Goal: Task Accomplishment & Management: Use online tool/utility

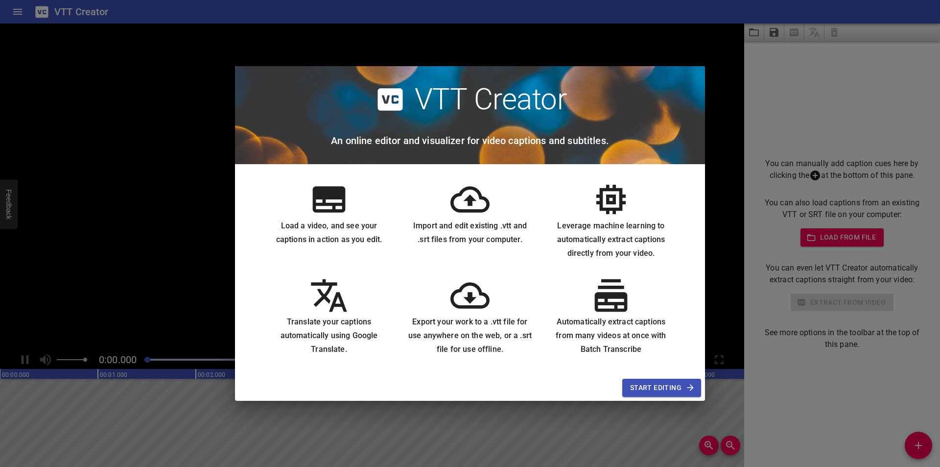
click at [634, 385] on span "Start Editing" at bounding box center [661, 387] width 63 height 12
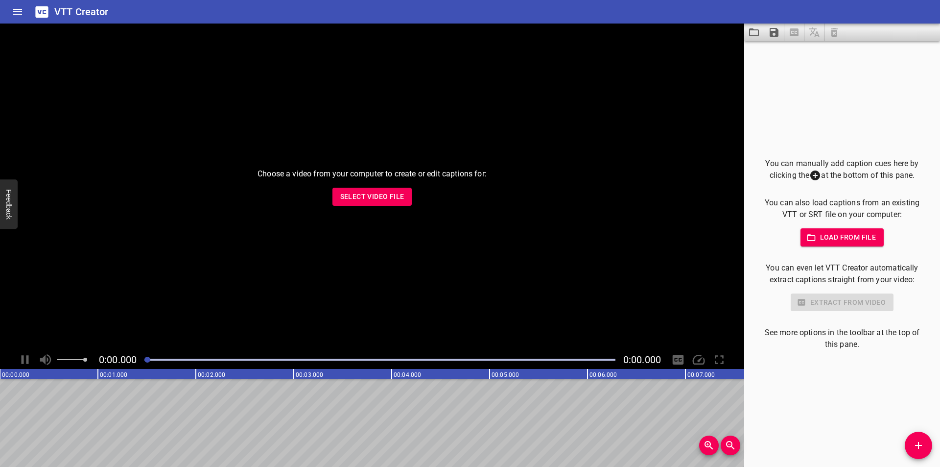
click at [400, 207] on div "Choose a video from your computer to create or edit captions for: Select Video …" at bounding box center [372, 187] width 744 height 327
click at [399, 201] on span "Select Video File" at bounding box center [372, 196] width 64 height 12
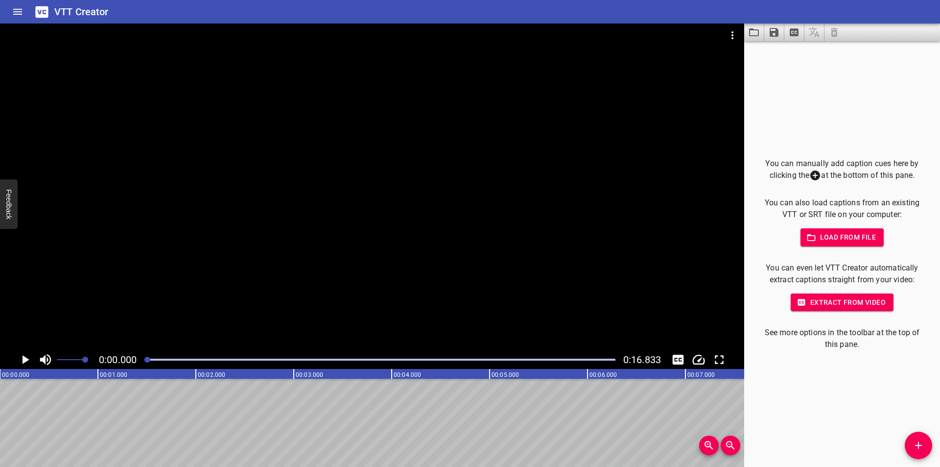
click at [26, 360] on icon "Play/Pause" at bounding box center [26, 359] width 7 height 9
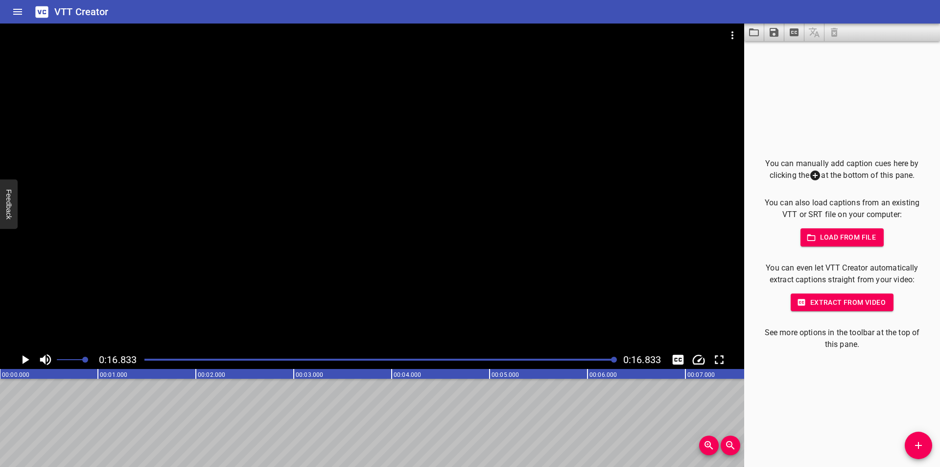
click at [24, 359] on icon "Play/Pause" at bounding box center [26, 359] width 7 height 9
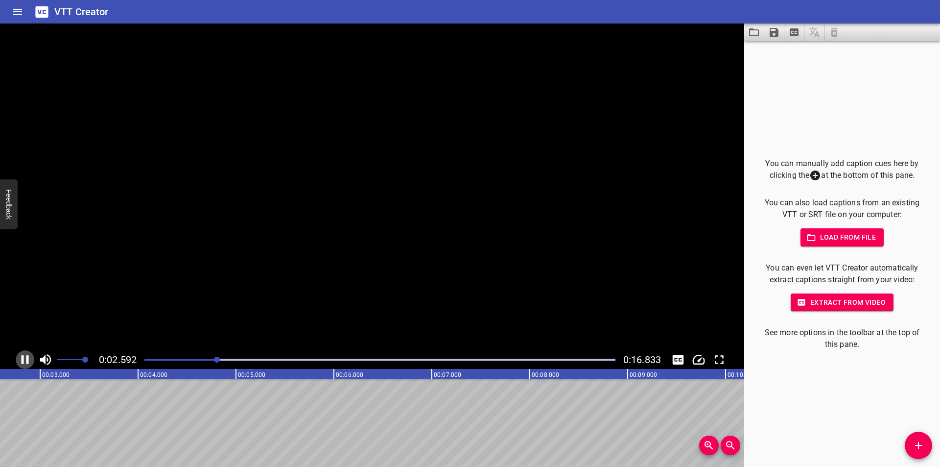
click at [24, 359] on icon "Play/Pause" at bounding box center [25, 359] width 7 height 9
drag, startPoint x: 99, startPoint y: 456, endPoint x: 67, endPoint y: 464, distance: 32.7
click at [67, 464] on div "00:00.000 00:01.000 00:02.000 00:03.000 00:04.000 00:05.000 00:06.000 00:07.000…" at bounding box center [372, 418] width 744 height 98
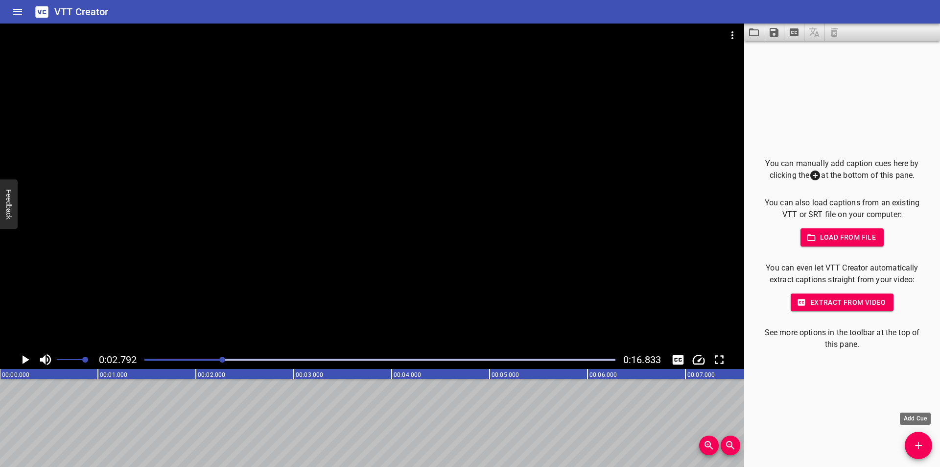
click at [925, 445] on span "Add Cue" at bounding box center [918, 445] width 27 height 12
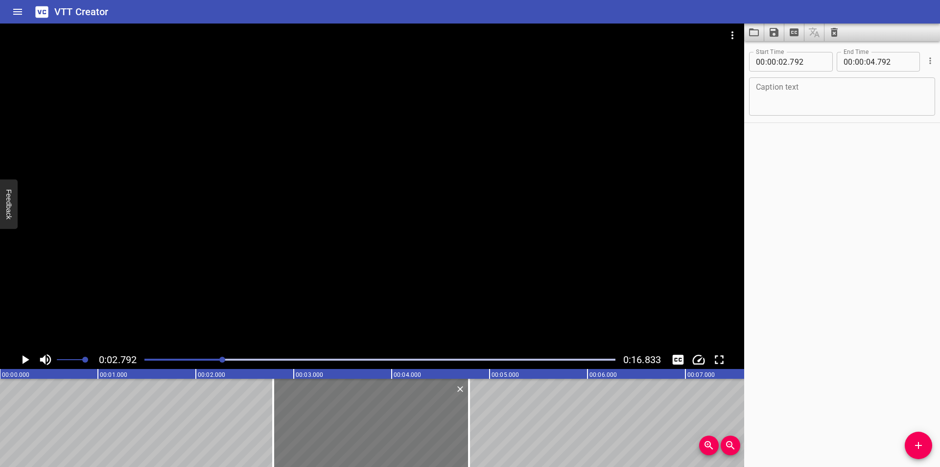
click at [353, 428] on div at bounding box center [371, 422] width 196 height 88
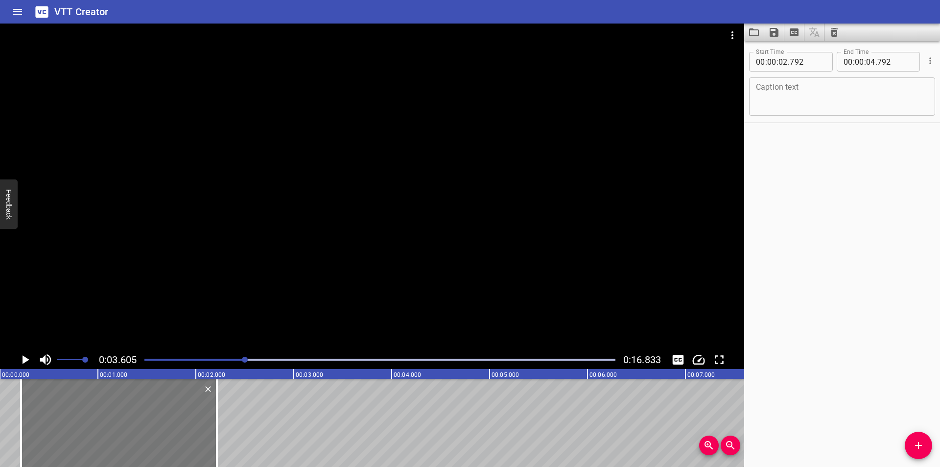
drag, startPoint x: 300, startPoint y: 406, endPoint x: 47, endPoint y: 410, distance: 252.2
click at [47, 410] on div at bounding box center [119, 422] width 196 height 88
type input "00"
type input "217"
type input "02"
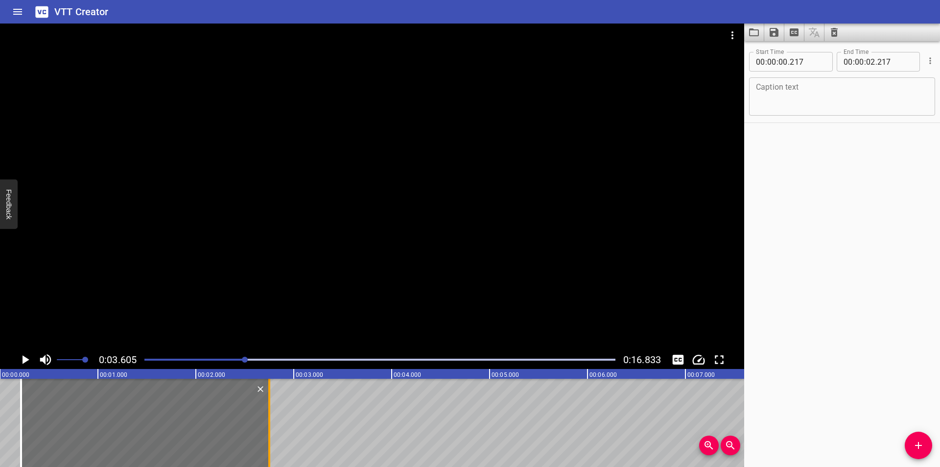
drag, startPoint x: 219, startPoint y: 414, endPoint x: 271, endPoint y: 420, distance: 52.7
click at [271, 420] on div at bounding box center [269, 422] width 10 height 88
click at [273, 419] on div at bounding box center [270, 422] width 10 height 88
type input "762"
click at [829, 113] on div "Caption text" at bounding box center [842, 96] width 186 height 38
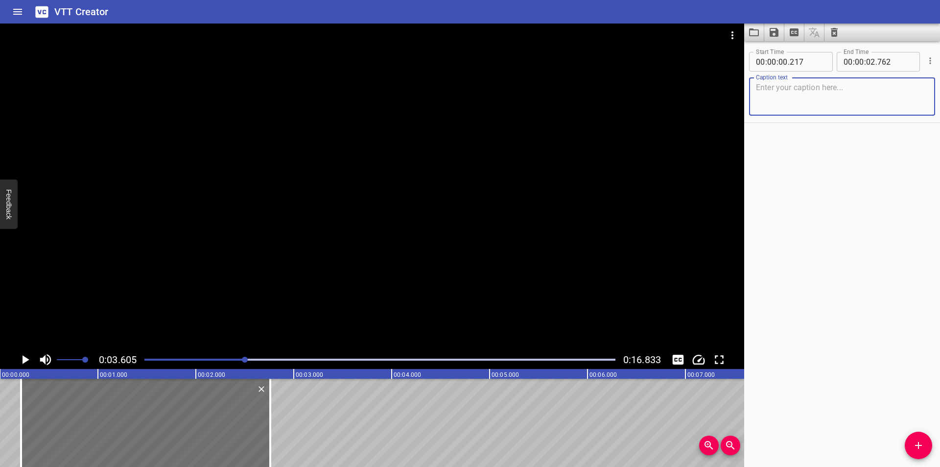
paste textarea "To solve a multi-step problem involving division:"
type textarea "To solve a multi-step problem involving division:"
click at [18, 360] on icon "Play/Pause" at bounding box center [25, 359] width 15 height 15
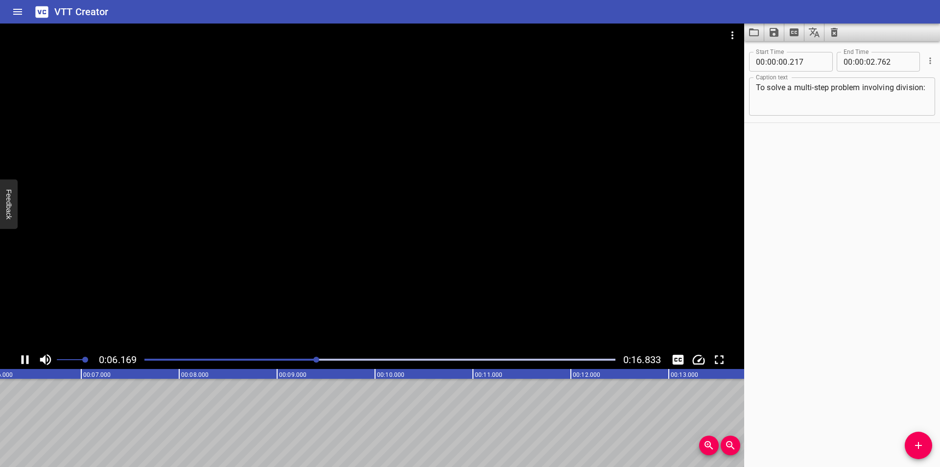
click at [24, 359] on icon "Play/Pause" at bounding box center [25, 359] width 15 height 15
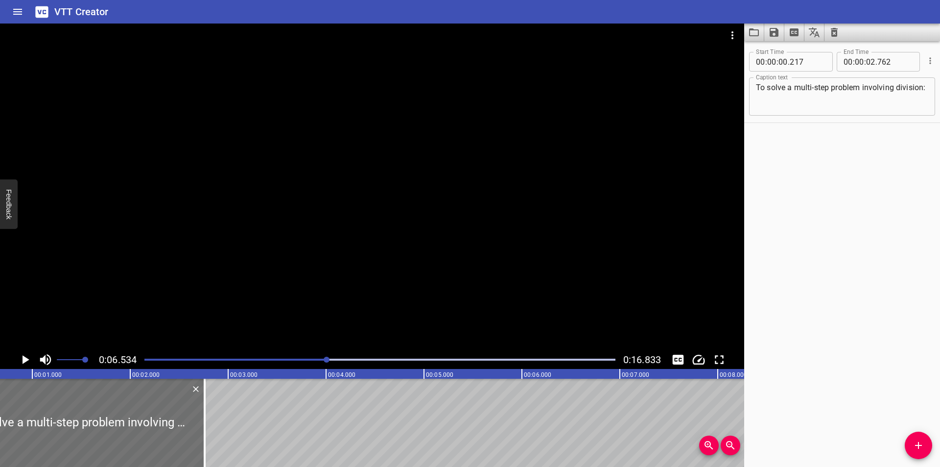
scroll to position [0, 54]
click at [26, 360] on icon "Play/Pause" at bounding box center [26, 359] width 7 height 9
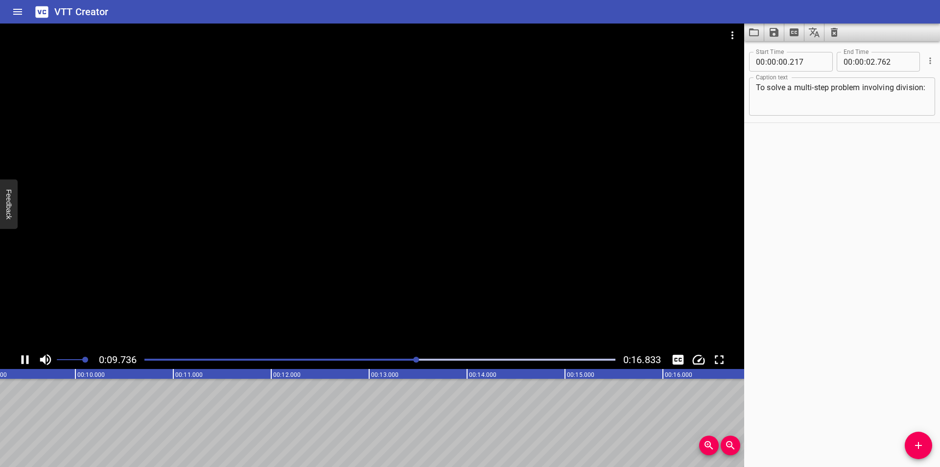
scroll to position [0, 0]
click at [27, 359] on icon "Play/Pause" at bounding box center [25, 359] width 7 height 9
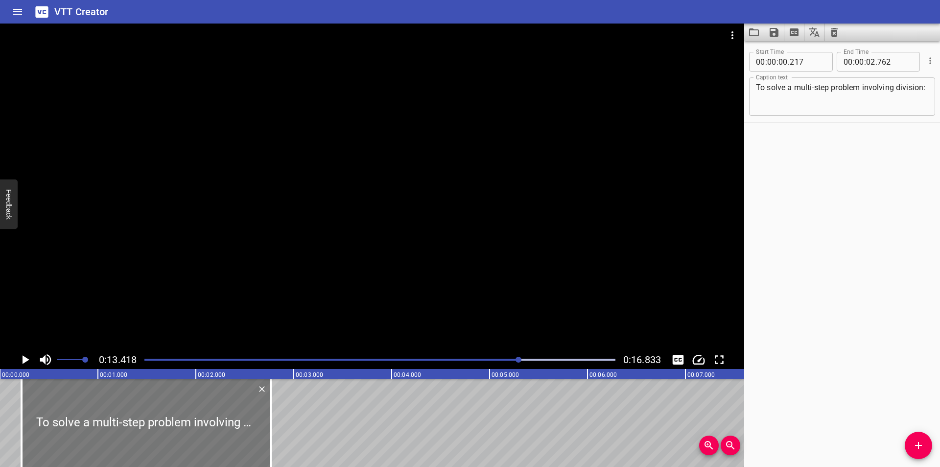
click at [88, 423] on div at bounding box center [146, 422] width 249 height 88
type input "222"
type input "767"
click at [87, 415] on div at bounding box center [146, 422] width 249 height 88
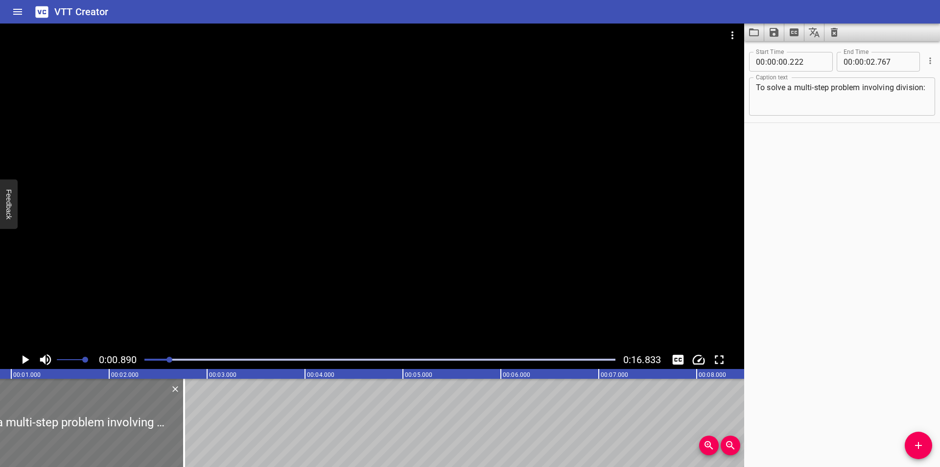
scroll to position [0, 87]
click at [922, 438] on button "Add Cue" at bounding box center [918, 444] width 27 height 27
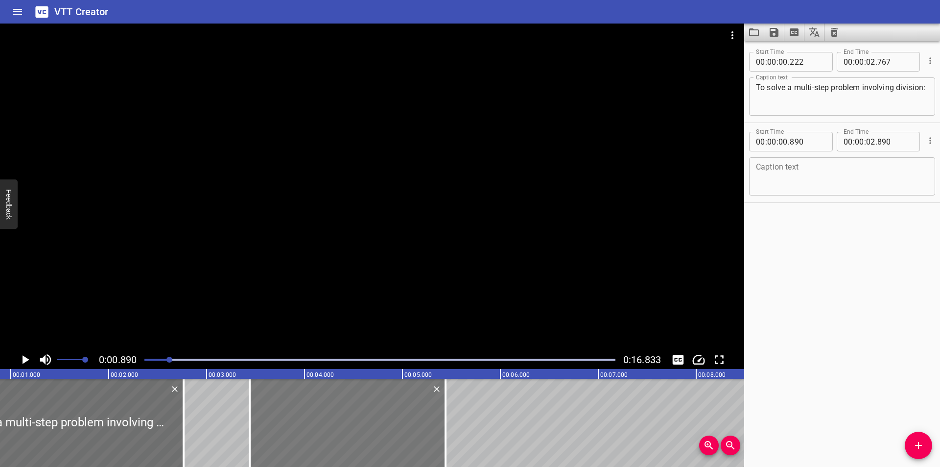
drag, startPoint x: 188, startPoint y: 416, endPoint x: 439, endPoint y: 425, distance: 250.4
click at [439, 425] on div at bounding box center [348, 422] width 196 height 88
type input "03"
type input "445"
type input "05"
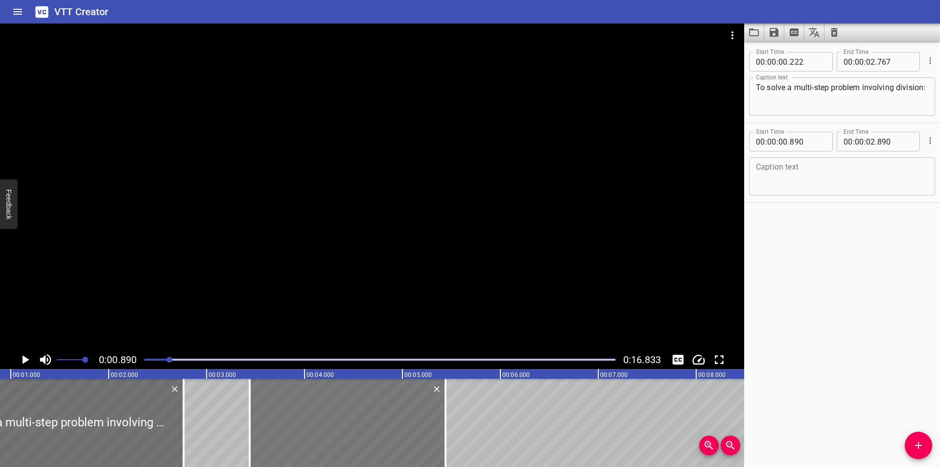
type input "445"
drag, startPoint x: 448, startPoint y: 422, endPoint x: 396, endPoint y: 425, distance: 53.0
click at [396, 425] on div at bounding box center [393, 422] width 10 height 88
type input "04"
type input "905"
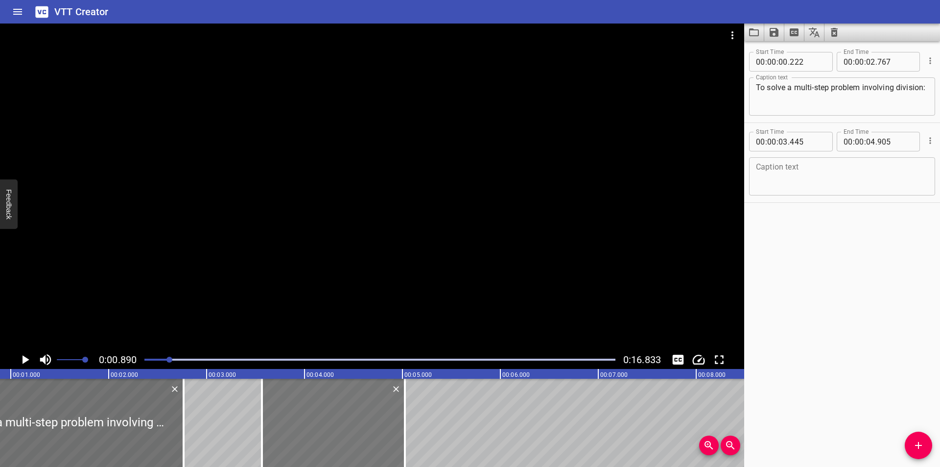
drag, startPoint x: 282, startPoint y: 425, endPoint x: 294, endPoint y: 425, distance: 11.8
click at [294, 425] on div at bounding box center [333, 422] width 143 height 88
type input "565"
type input "05"
type input "025"
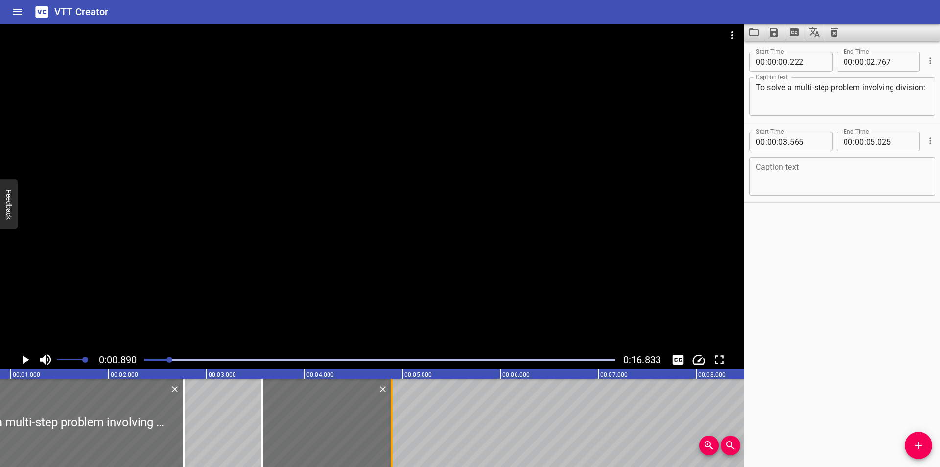
drag, startPoint x: 402, startPoint y: 423, endPoint x: 389, endPoint y: 423, distance: 13.2
click at [389, 423] on div at bounding box center [392, 422] width 10 height 88
type input "04"
type input "890"
click at [391, 423] on div at bounding box center [392, 422] width 2 height 88
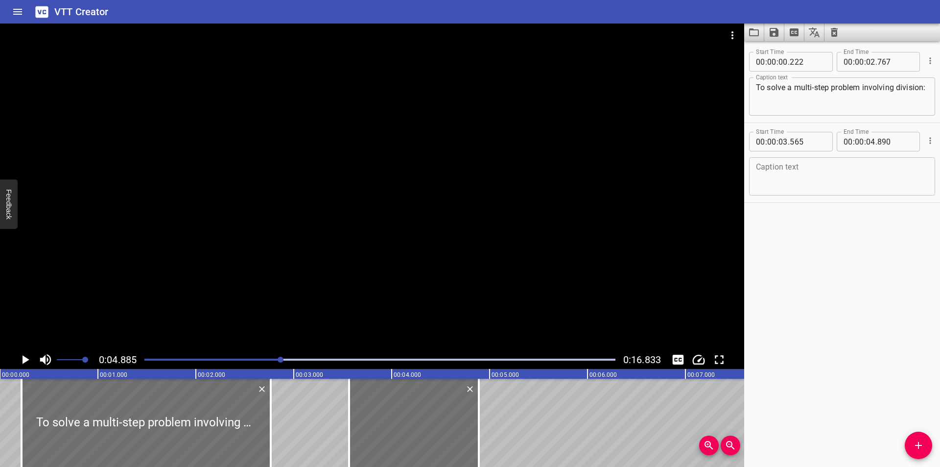
scroll to position [0, 102]
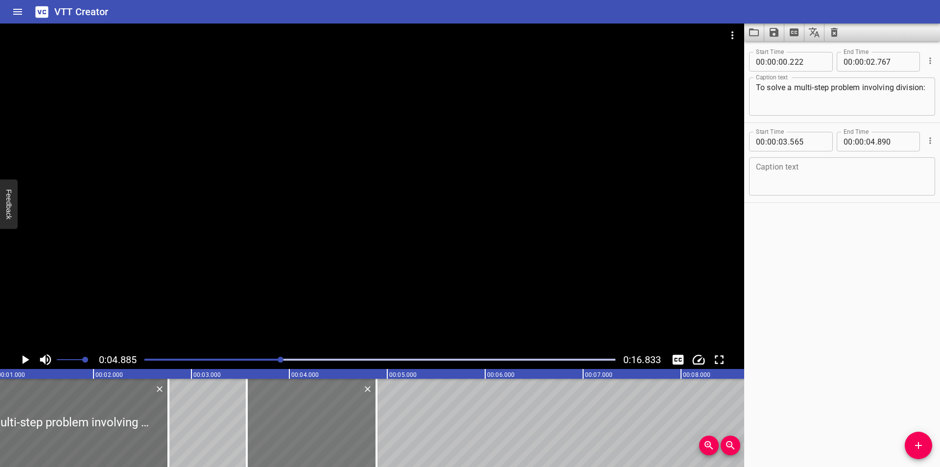
click at [324, 405] on div at bounding box center [312, 422] width 130 height 88
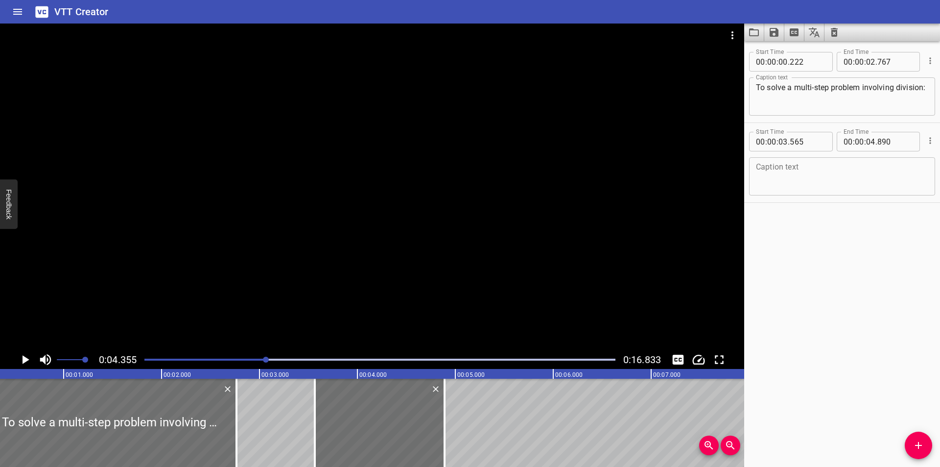
scroll to position [0, 19]
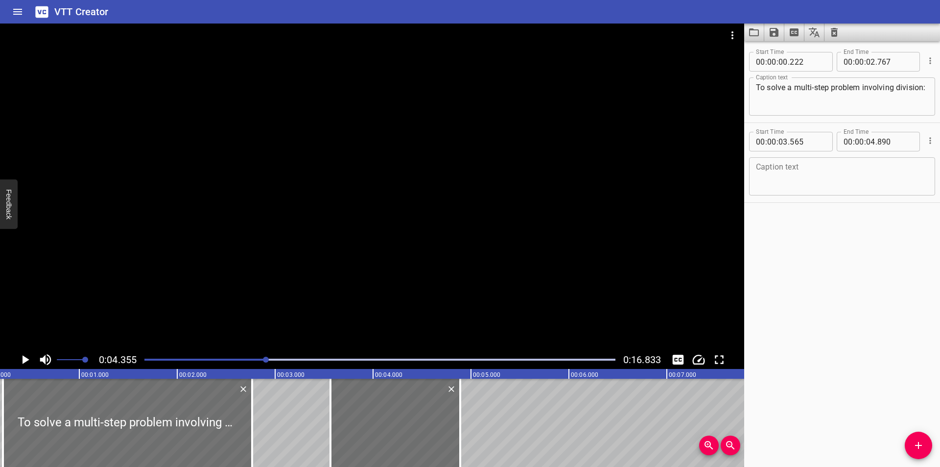
click at [824, 177] on textarea at bounding box center [842, 177] width 172 height 28
click at [795, 175] on textarea at bounding box center [842, 177] width 172 height 28
paste textarea "Identify what you know."
type textarea "Identify what you know."
click at [830, 273] on div "Start Time 00 : 00 : 00 . 222 Start Time End Time 00 : 00 : 02 . 767 End Time C…" at bounding box center [842, 253] width 196 height 425
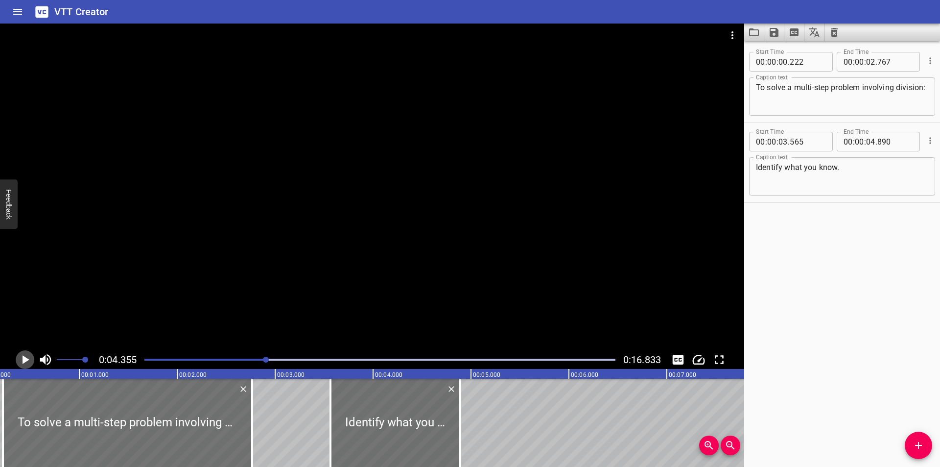
click at [23, 360] on icon "Play/Pause" at bounding box center [26, 359] width 7 height 9
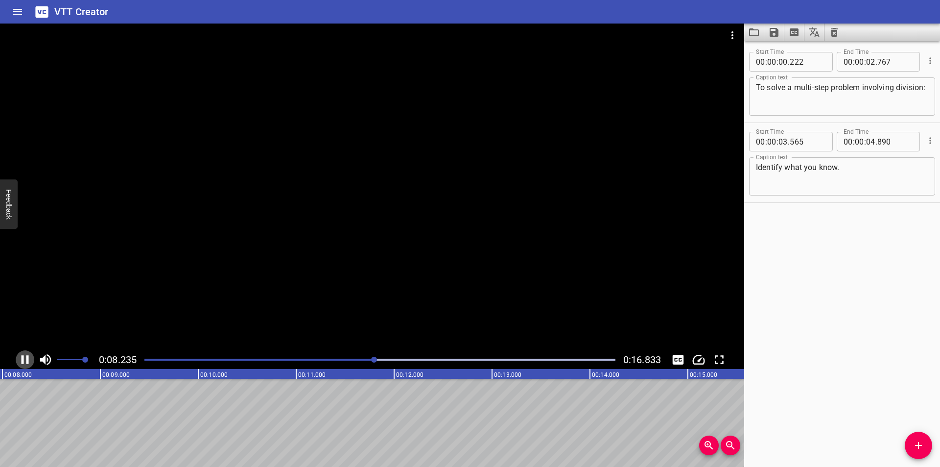
click at [23, 360] on icon "Play/Pause" at bounding box center [25, 359] width 7 height 9
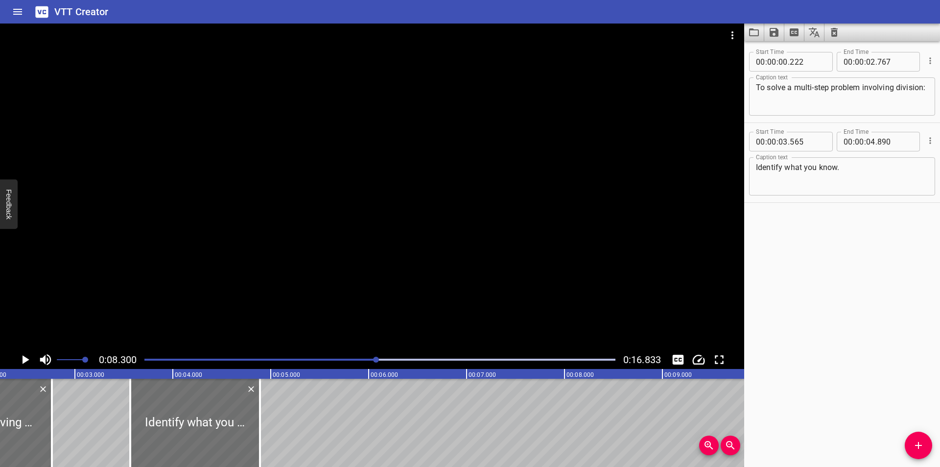
scroll to position [0, 235]
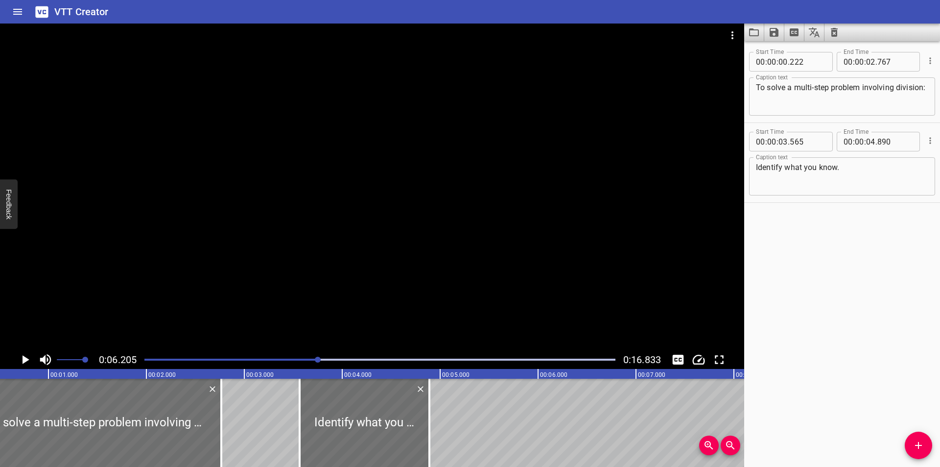
scroll to position [0, 46]
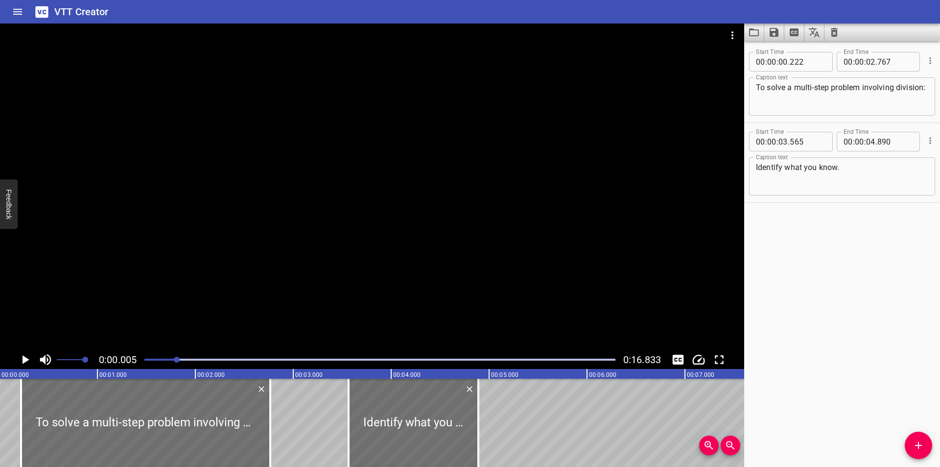
drag, startPoint x: 317, startPoint y: 359, endPoint x: 178, endPoint y: 363, distance: 139.1
click at [178, 363] on div at bounding box center [380, 360] width 483 height 14
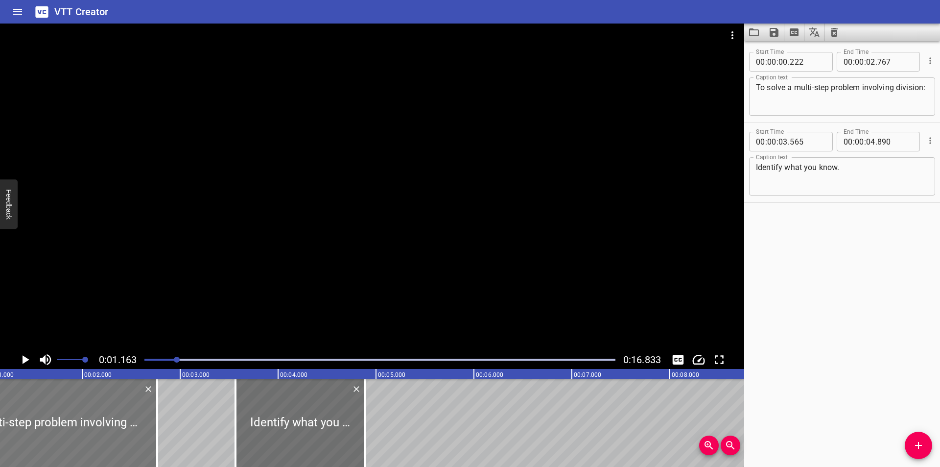
scroll to position [0, 114]
click at [29, 358] on icon "Play/Pause" at bounding box center [25, 359] width 15 height 15
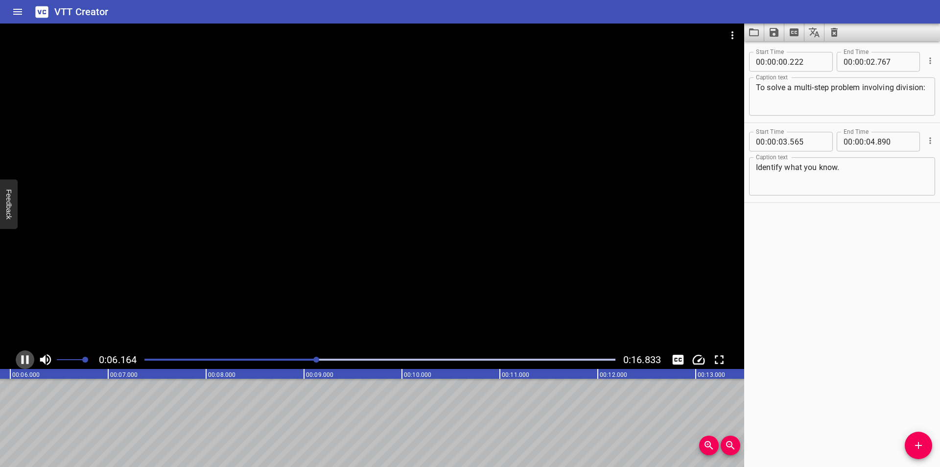
click at [24, 355] on icon "Play/Pause" at bounding box center [25, 359] width 15 height 15
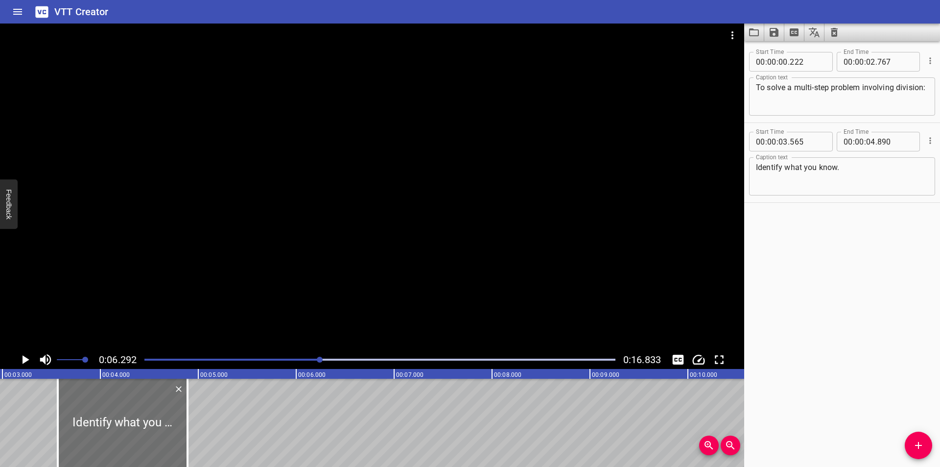
scroll to position [0, 287]
click at [913, 445] on icon "Add Cue" at bounding box center [919, 445] width 12 height 12
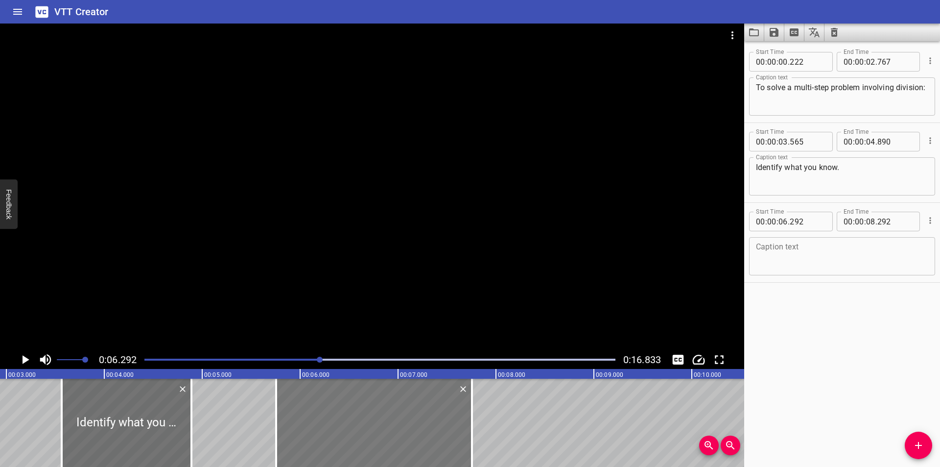
drag, startPoint x: 452, startPoint y: 421, endPoint x: 400, endPoint y: 428, distance: 53.0
click at [400, 428] on div at bounding box center [374, 422] width 196 height 88
type input "05"
type input "757"
type input "07"
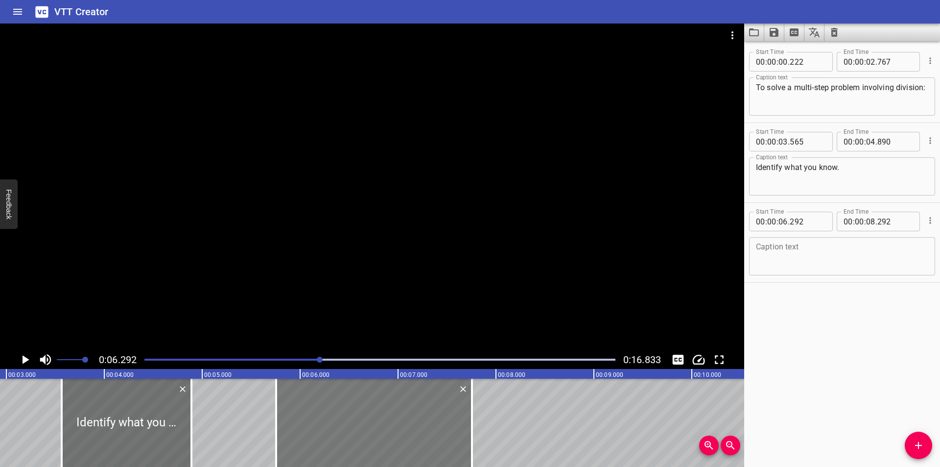
type input "757"
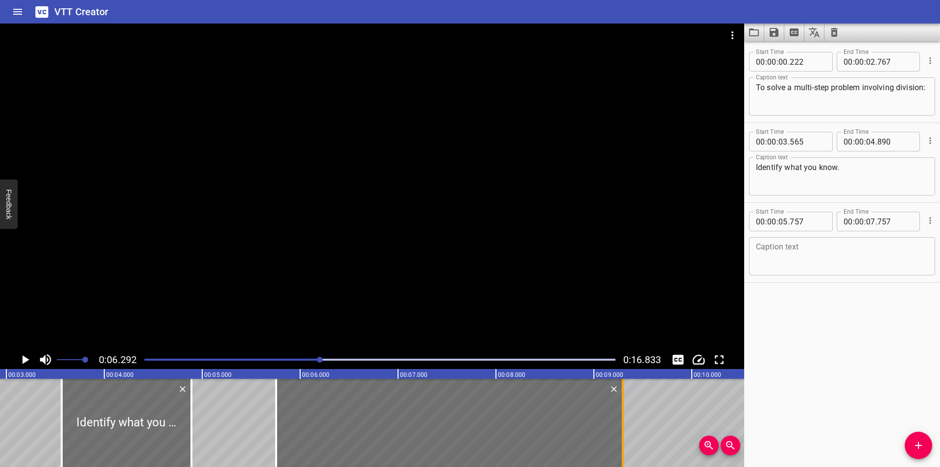
drag, startPoint x: 471, startPoint y: 416, endPoint x: 622, endPoint y: 427, distance: 151.2
click at [622, 427] on div at bounding box center [623, 422] width 2 height 88
type input "09"
type input "297"
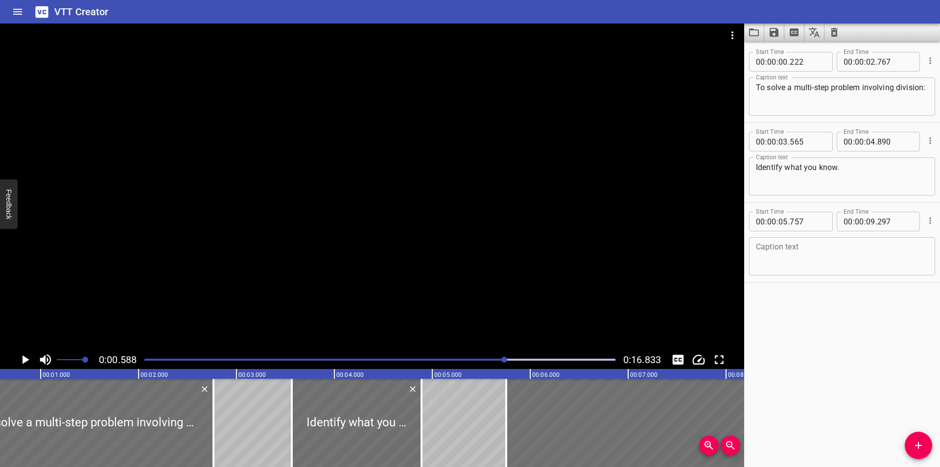
scroll to position [0, 58]
drag, startPoint x: 318, startPoint y: 360, endPoint x: 505, endPoint y: 360, distance: 187.5
click at [505, 360] on div at bounding box center [504, 359] width 6 height 6
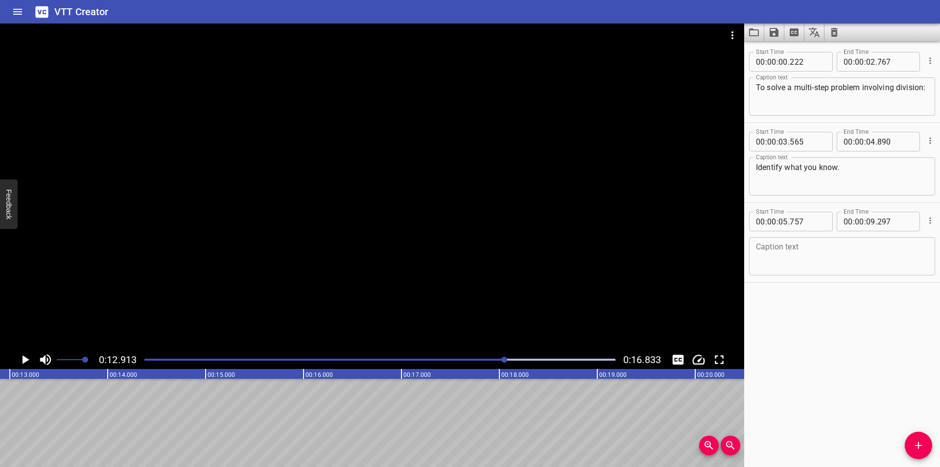
scroll to position [0, 1265]
click at [385, 357] on div at bounding box center [380, 360] width 483 height 14
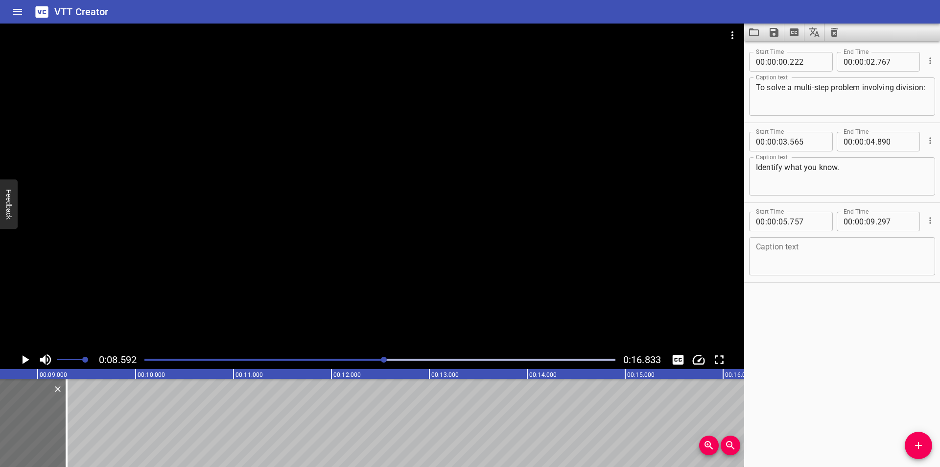
scroll to position [0, 841]
click at [329, 360] on div "Play progress" at bounding box center [149, 359] width 471 height 2
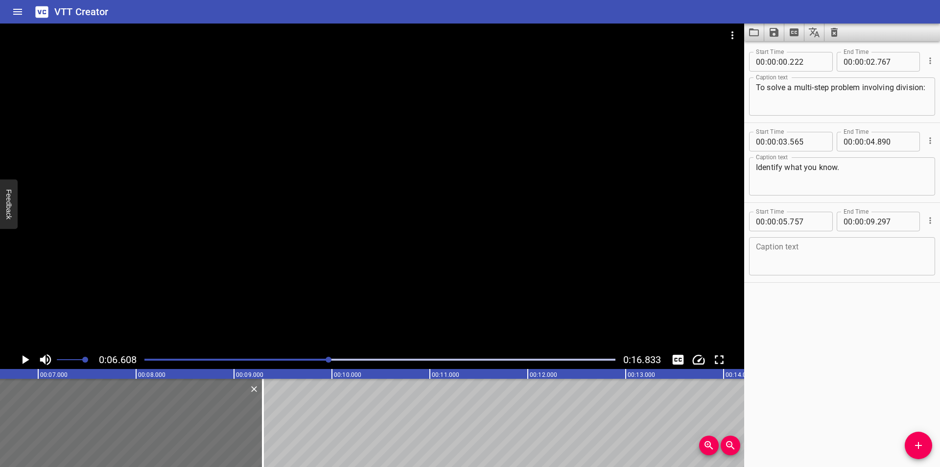
click at [308, 360] on div at bounding box center [380, 360] width 483 height 14
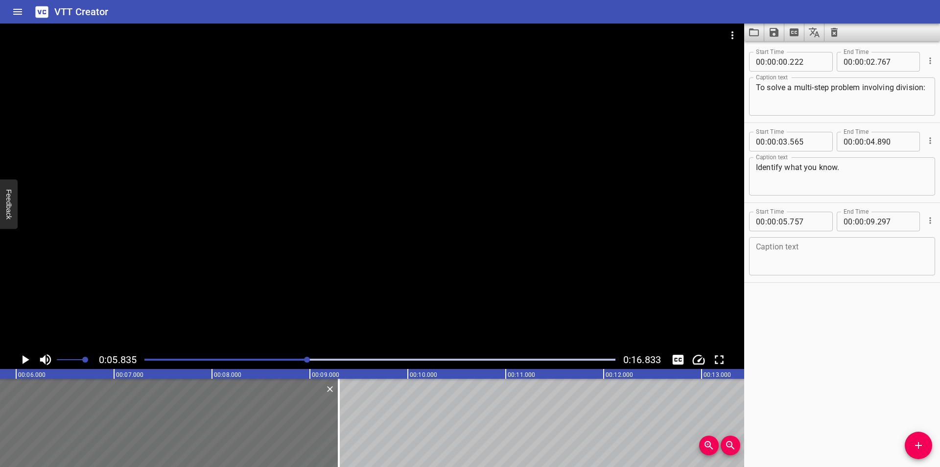
click at [281, 359] on div "Play progress" at bounding box center [72, 359] width 471 height 2
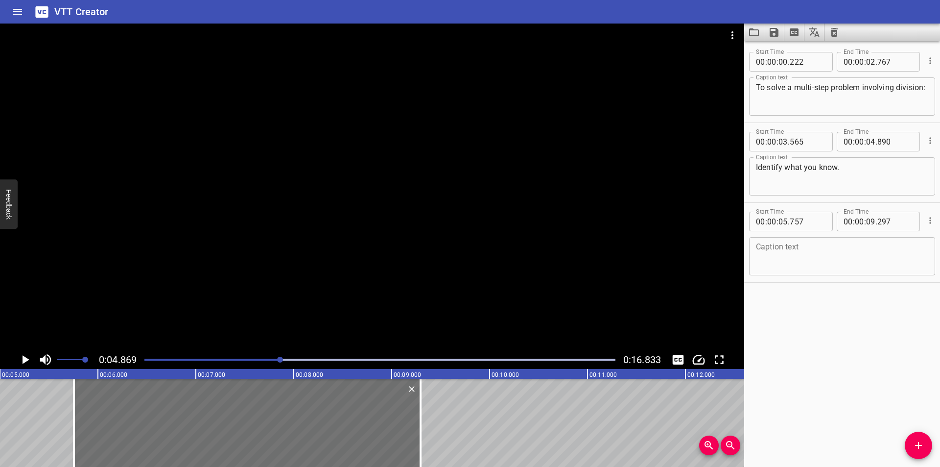
scroll to position [0, 477]
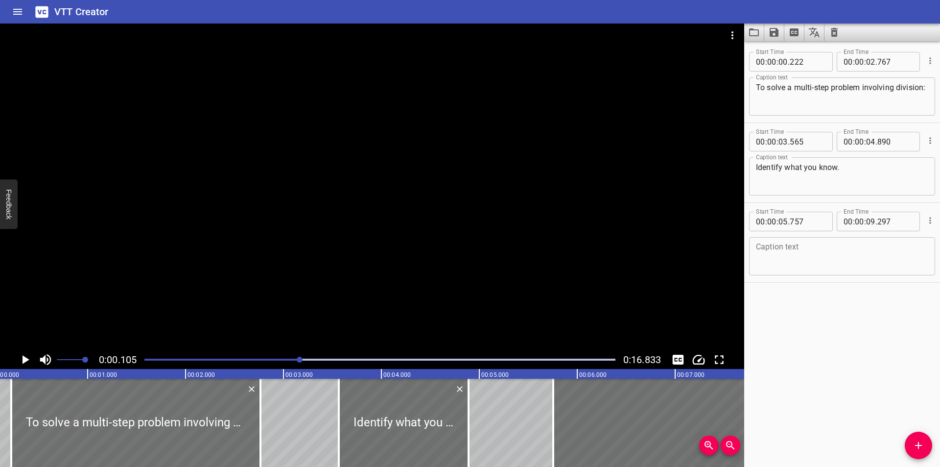
drag, startPoint x: 280, startPoint y: 358, endPoint x: 308, endPoint y: 364, distance: 29.0
click at [308, 364] on div at bounding box center [380, 360] width 483 height 14
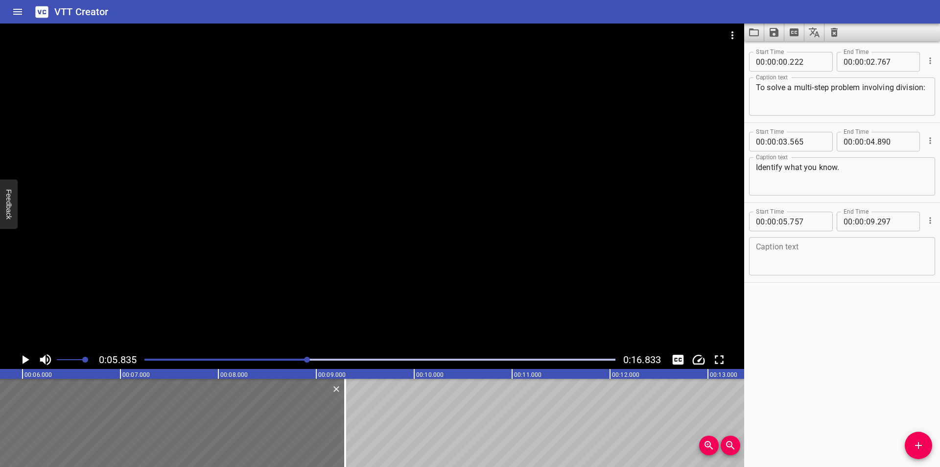
scroll to position [0, 571]
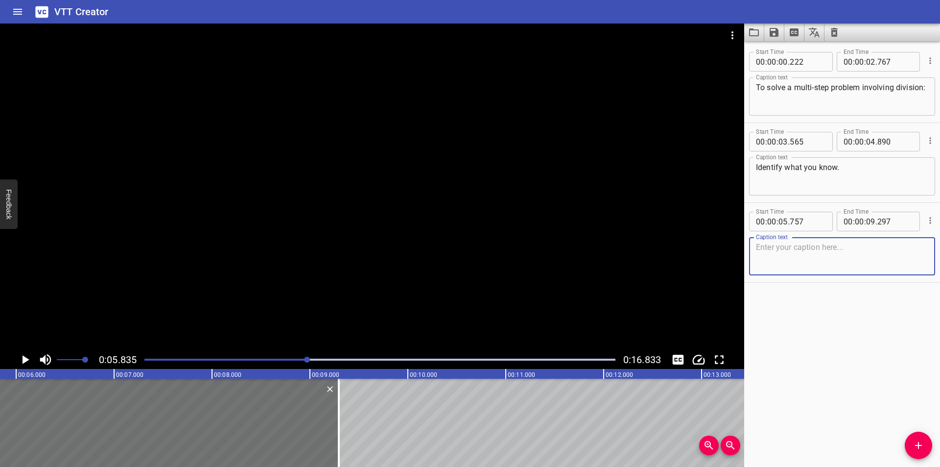
click at [820, 242] on textarea at bounding box center [842, 256] width 172 height 28
paste textarea "Decide if you need to add, subtract, or multiply first."
type textarea "Decide if you need to add, subtract, or multiply first."
click at [926, 439] on button "Add Cue" at bounding box center [918, 444] width 27 height 27
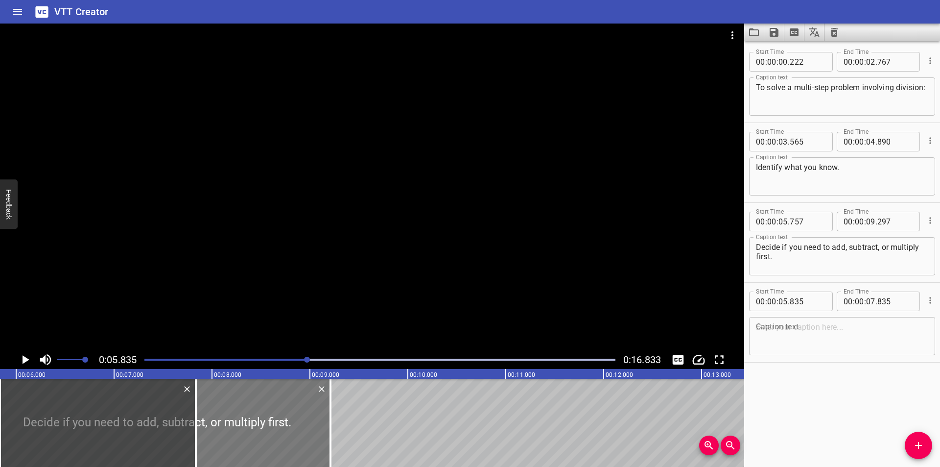
drag, startPoint x: 301, startPoint y: 424, endPoint x: 289, endPoint y: 431, distance: 13.9
click at [289, 431] on div at bounding box center [157, 422] width 347 height 88
type input "637"
type input "177"
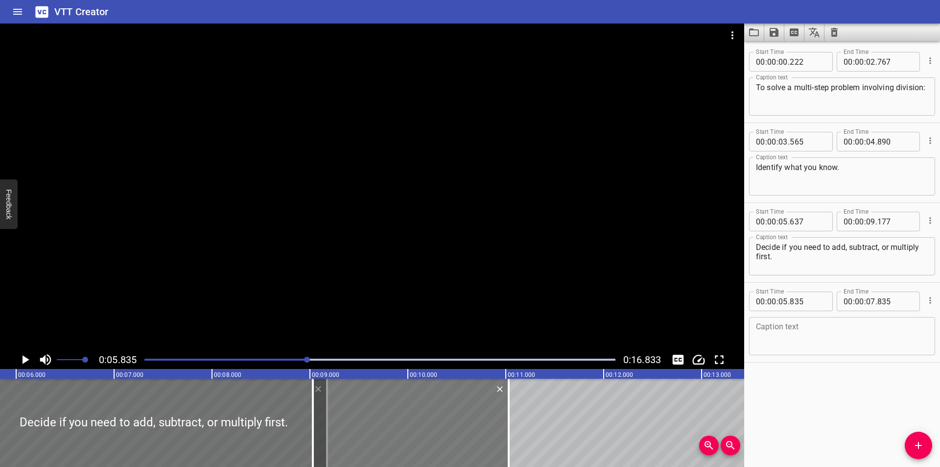
drag, startPoint x: 124, startPoint y: 415, endPoint x: 444, endPoint y: 418, distance: 320.2
click at [444, 418] on div at bounding box center [411, 422] width 196 height 88
type input "09"
type input "105"
type input "11"
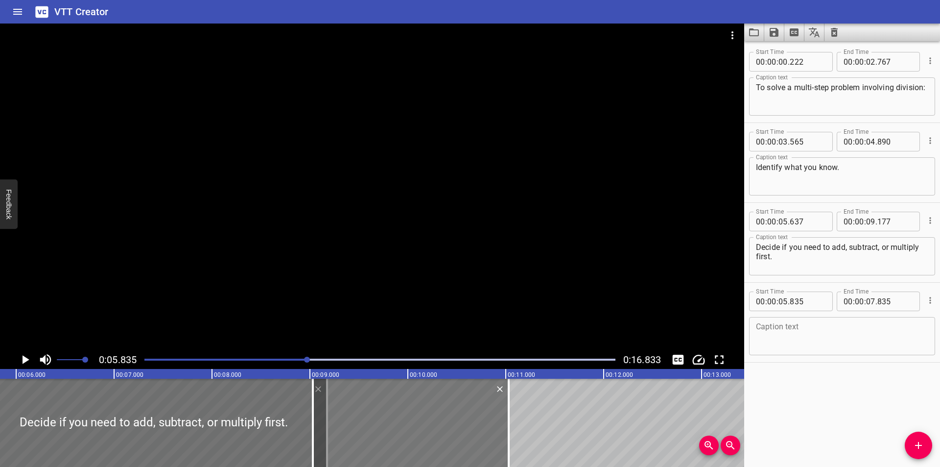
type input "105"
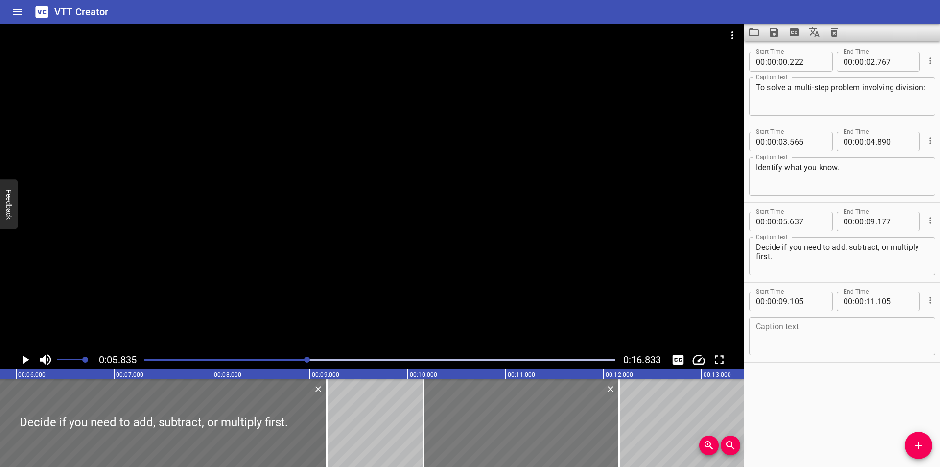
drag, startPoint x: 416, startPoint y: 419, endPoint x: 519, endPoint y: 416, distance: 103.3
click at [519, 416] on div at bounding box center [522, 422] width 196 height 88
type input "10"
type input "160"
type input "12"
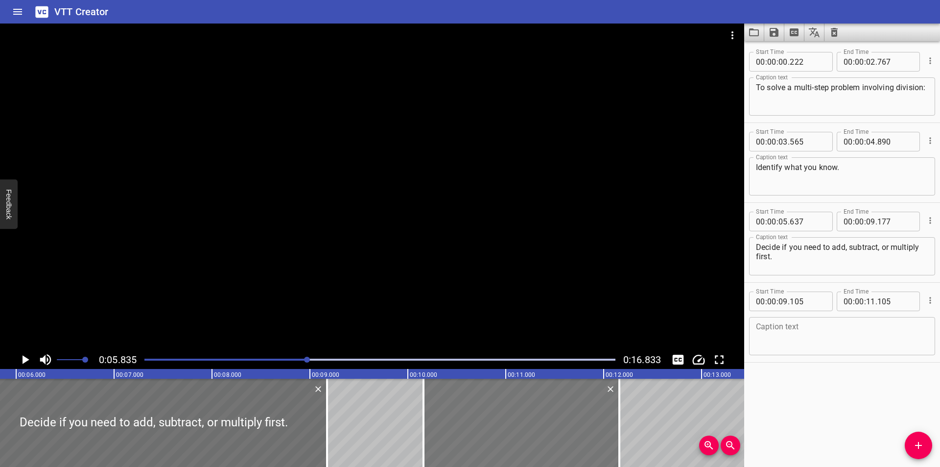
type input "160"
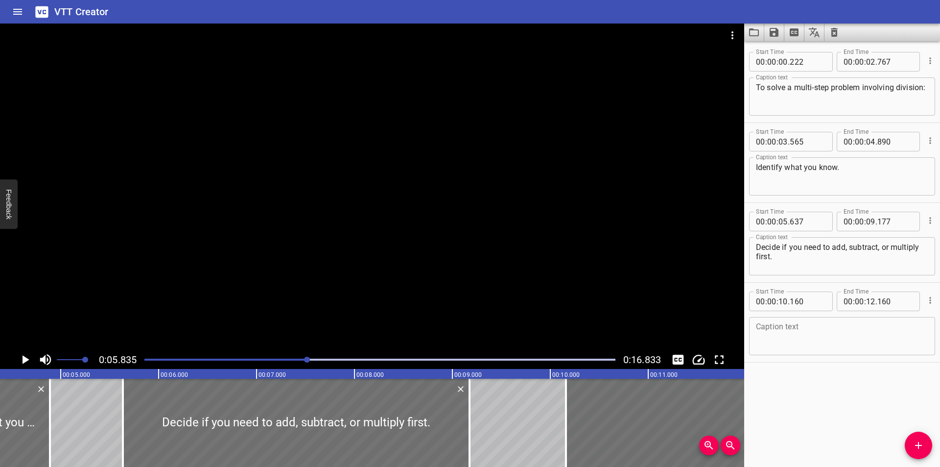
scroll to position [0, 425]
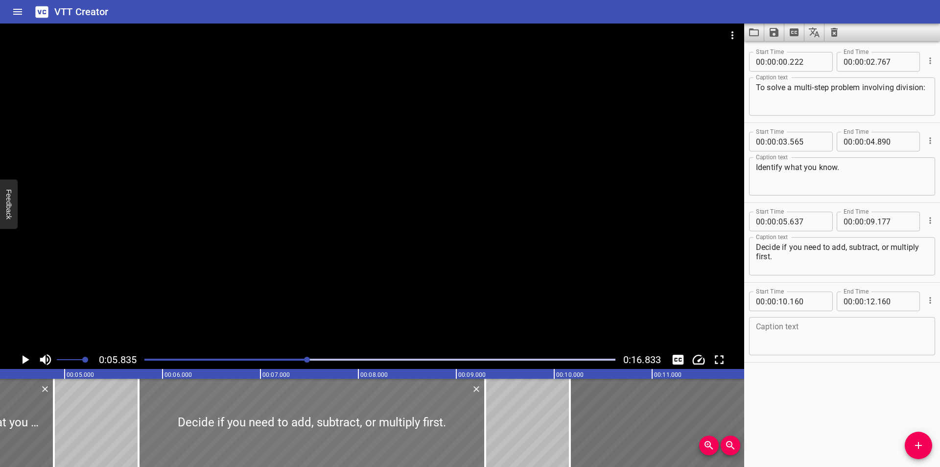
drag, startPoint x: 192, startPoint y: 435, endPoint x: 204, endPoint y: 434, distance: 11.8
click at [204, 434] on div at bounding box center [312, 422] width 347 height 88
type input "757"
click at [481, 421] on div at bounding box center [483, 422] width 10 height 88
type input "277"
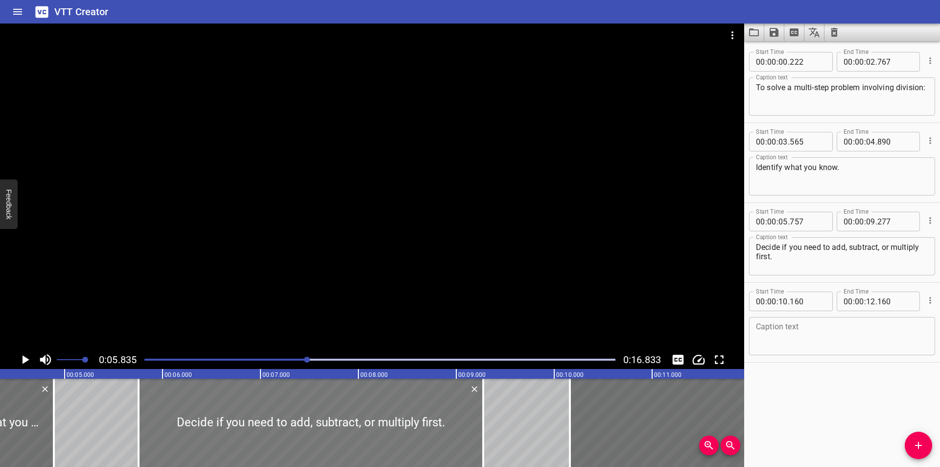
click at [330, 432] on div at bounding box center [311, 422] width 345 height 88
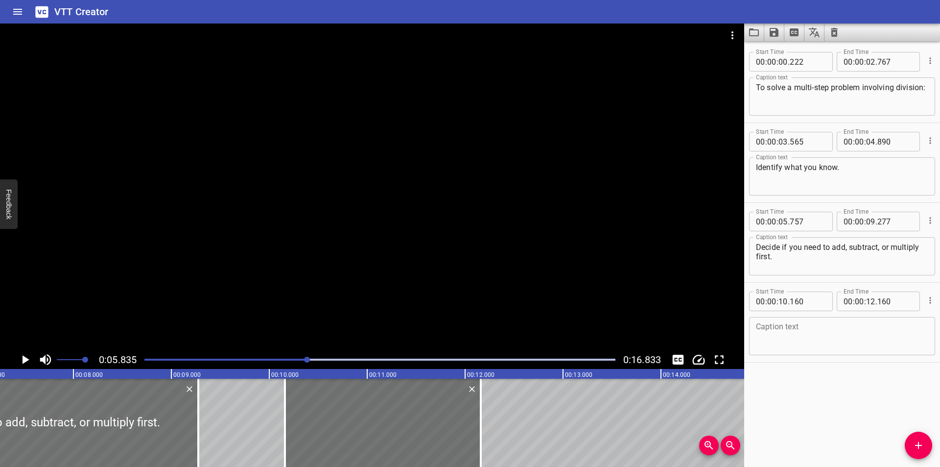
scroll to position [0, 733]
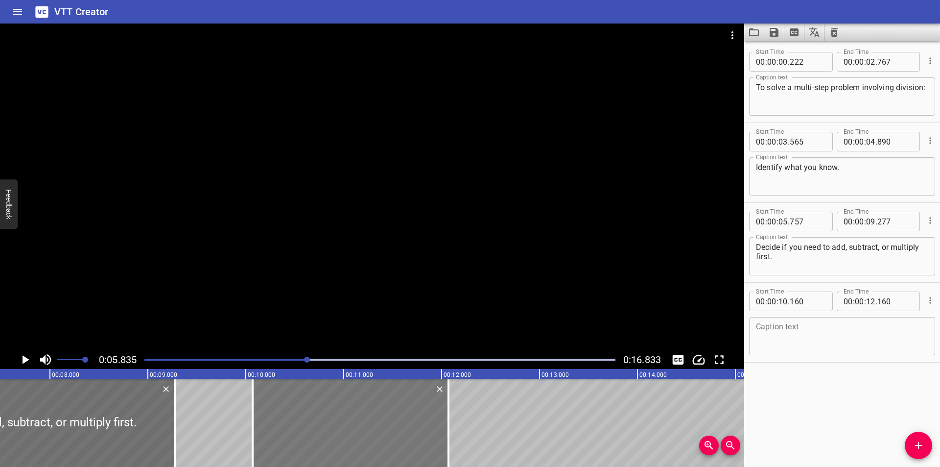
drag, startPoint x: 302, startPoint y: 425, endPoint x: 293, endPoint y: 426, distance: 8.9
click at [293, 426] on div at bounding box center [351, 422] width 196 height 88
type input "070"
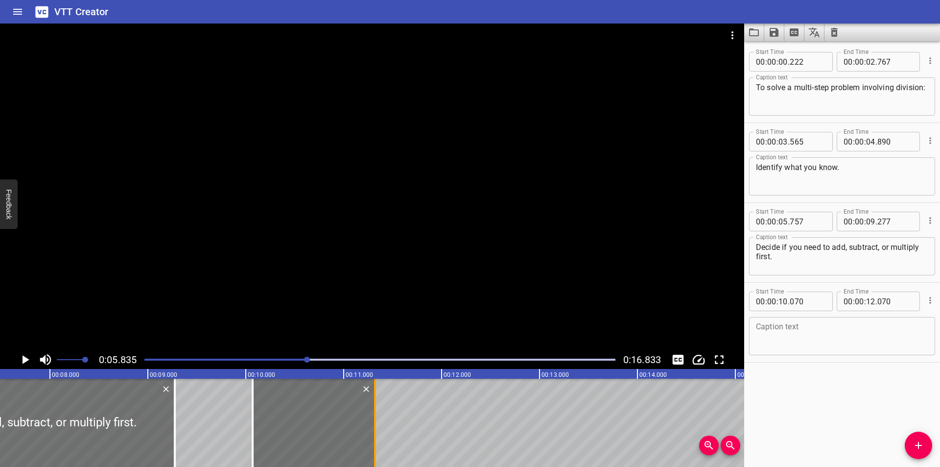
drag, startPoint x: 449, startPoint y: 419, endPoint x: 376, endPoint y: 424, distance: 73.6
click at [376, 424] on div at bounding box center [375, 422] width 10 height 88
type input "11"
type input "320"
click at [301, 430] on div at bounding box center [317, 422] width 122 height 88
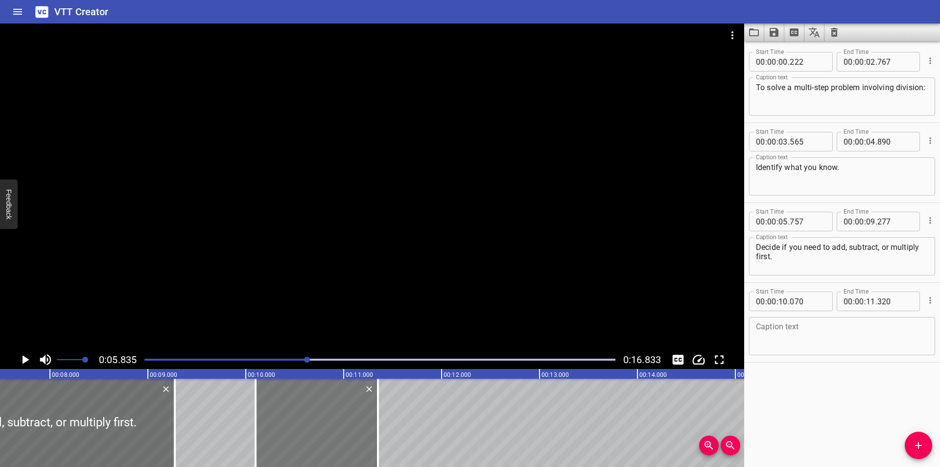
type input "100"
click at [375, 423] on div at bounding box center [378, 422] width 10 height 88
type input "345"
click at [313, 423] on div at bounding box center [317, 422] width 122 height 88
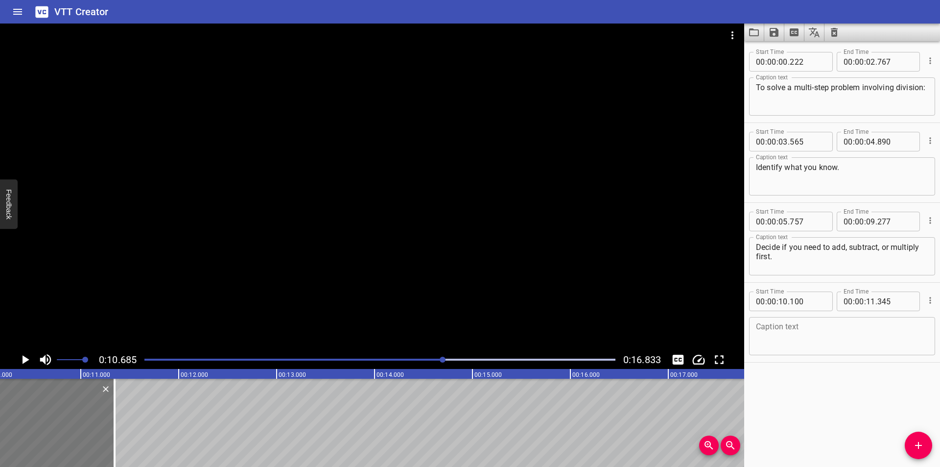
scroll to position [0, 1046]
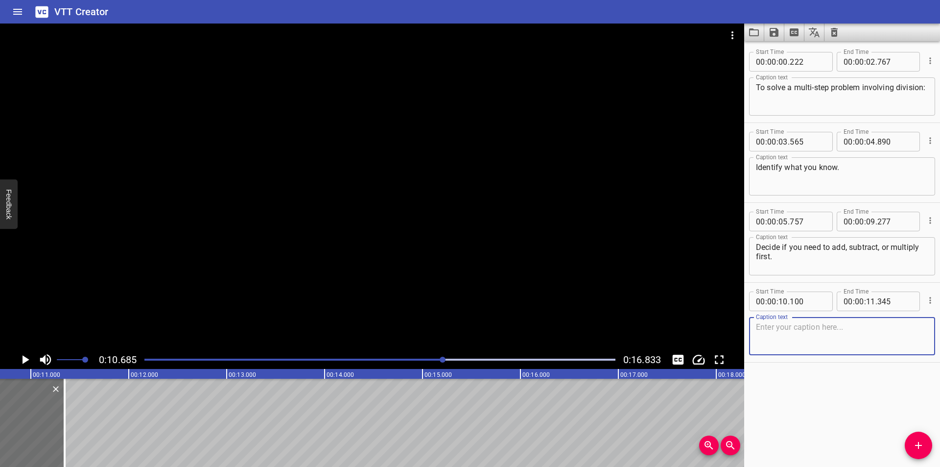
click at [784, 324] on textarea at bounding box center [842, 336] width 172 height 28
paste textarea "Divide what is left."
type textarea "Divide what is left."
click at [914, 447] on icon "Add Cue" at bounding box center [919, 445] width 12 height 12
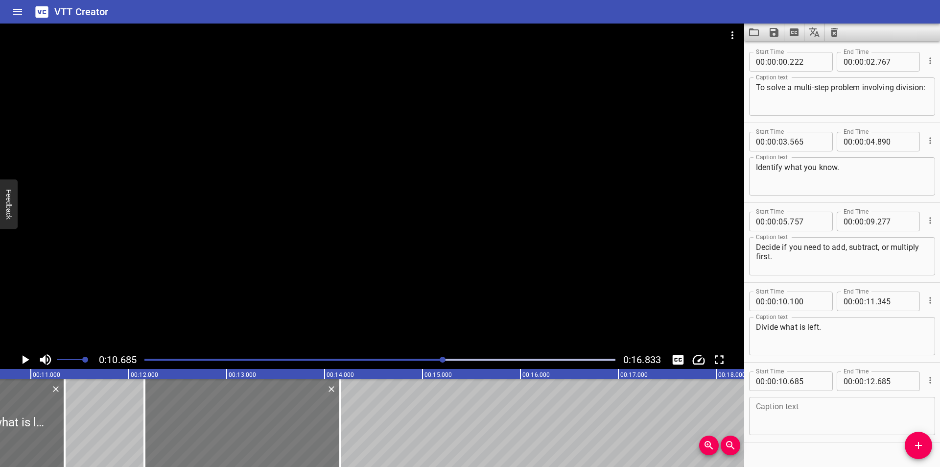
drag, startPoint x: 160, startPoint y: 423, endPoint x: 304, endPoint y: 425, distance: 144.5
click at [304, 425] on div at bounding box center [242, 422] width 196 height 88
type input "12"
type input "160"
type input "14"
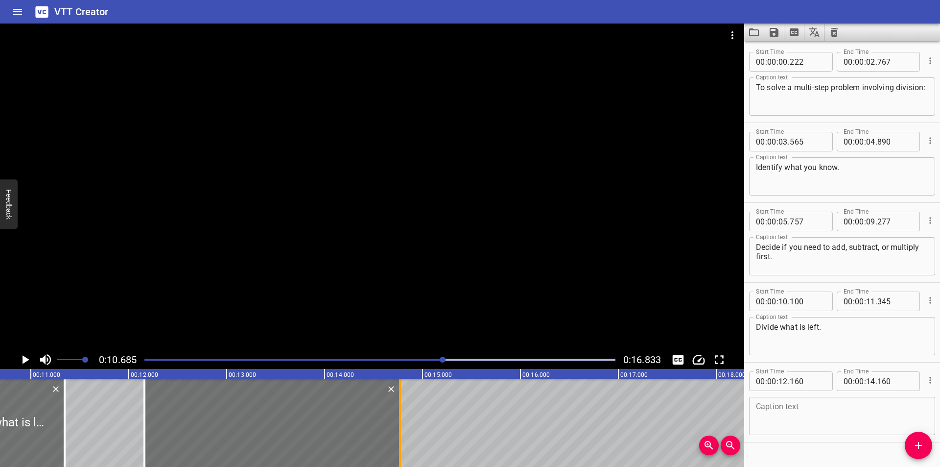
drag, startPoint x: 353, startPoint y: 425, endPoint x: 403, endPoint y: 428, distance: 50.5
click at [403, 428] on div at bounding box center [400, 422] width 10 height 88
type input "770"
click at [765, 405] on textarea at bounding box center [842, 416] width 172 height 28
paste textarea "If there is a remainder, decide what to do with it."
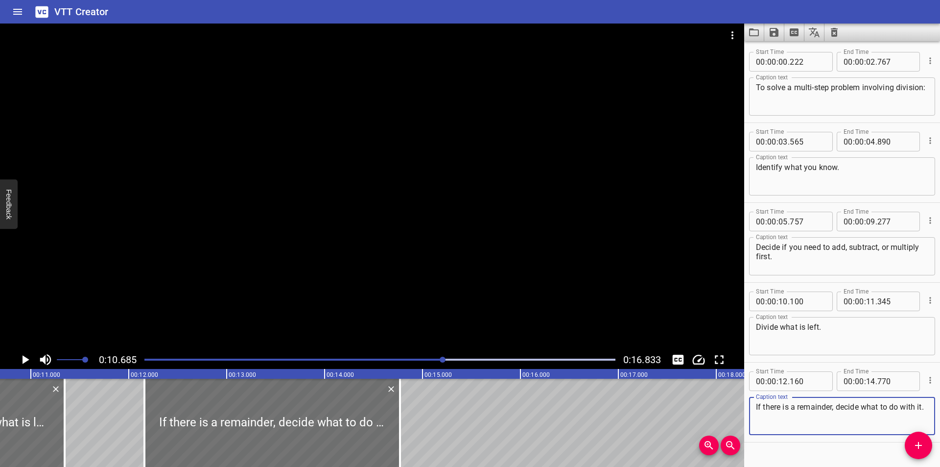
type textarea "If there is a remainder, decide what to do with it."
click at [27, 357] on icon "Play/Pause" at bounding box center [25, 359] width 15 height 15
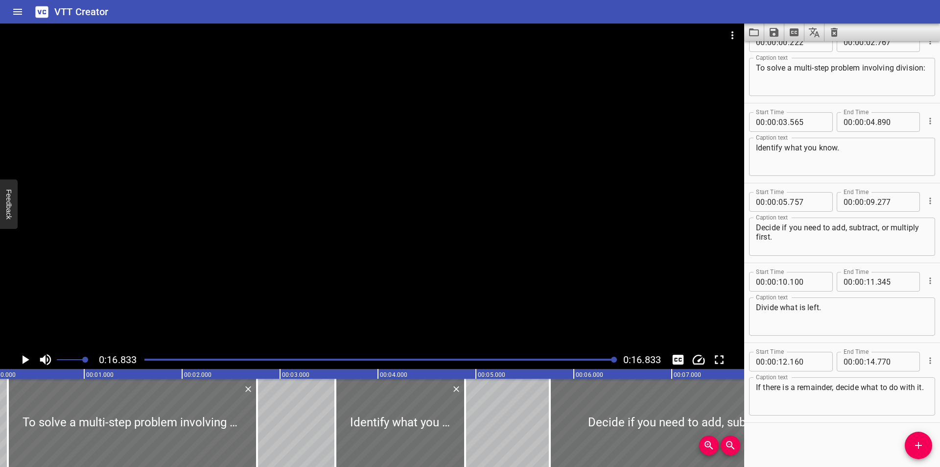
scroll to position [0, 0]
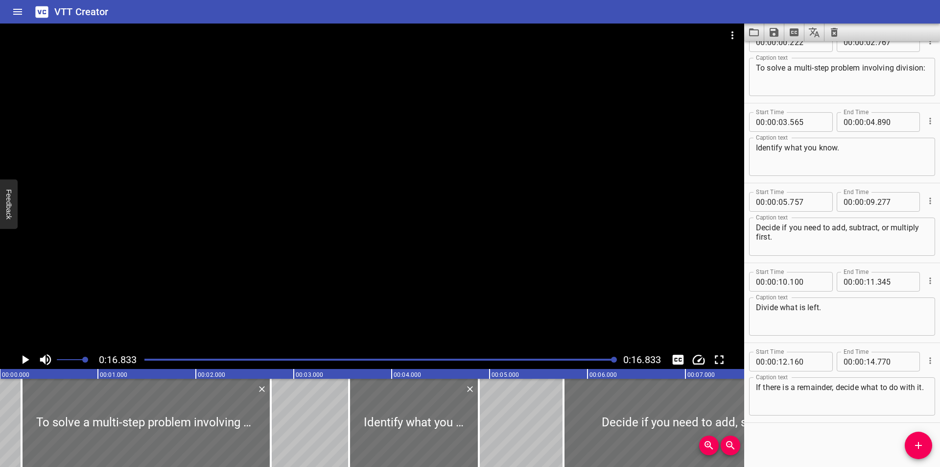
click at [24, 363] on icon "Play/Pause" at bounding box center [25, 359] width 15 height 15
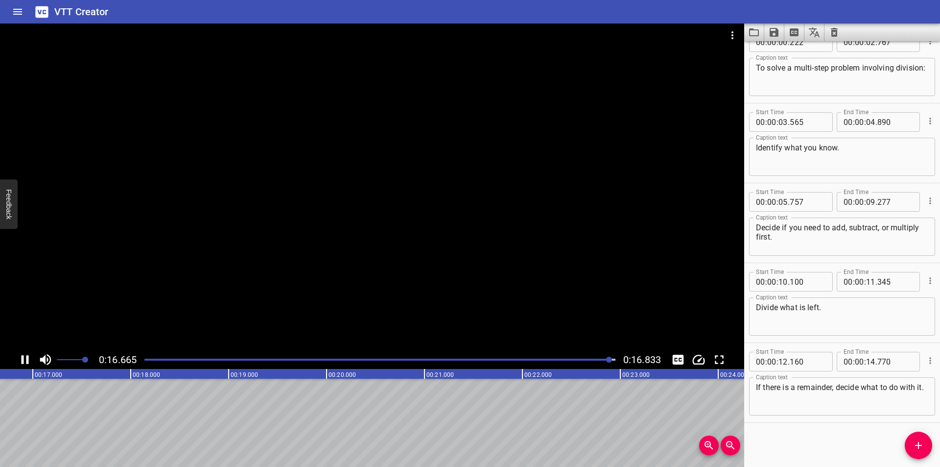
scroll to position [0, 1648]
click at [774, 30] on icon "Save captions to file" at bounding box center [774, 32] width 12 height 12
click at [809, 52] on li "Save to VTT file" at bounding box center [800, 54] width 72 height 18
